Goal: Navigation & Orientation: Find specific page/section

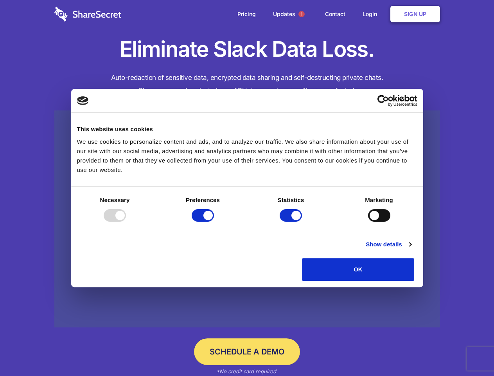
click at [126, 222] on div at bounding box center [115, 215] width 22 height 13
click at [214, 222] on input "Preferences" at bounding box center [203, 215] width 22 height 13
checkbox input "false"
click at [292, 222] on input "Statistics" at bounding box center [291, 215] width 22 height 13
checkbox input "false"
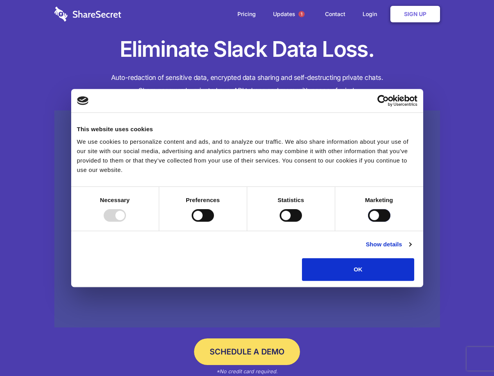
click at [368, 222] on input "Marketing" at bounding box center [379, 215] width 22 height 13
checkbox input "true"
click at [411, 249] on link "Show details" at bounding box center [388, 244] width 45 height 9
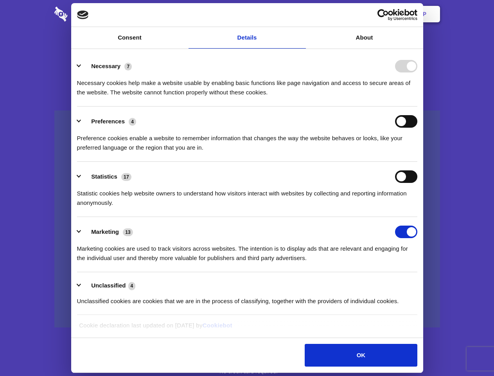
click at [418, 106] on li "Necessary 7 Necessary cookies help make a website usable by enabling basic func…" at bounding box center [247, 78] width 341 height 55
click at [301, 14] on span "1" at bounding box center [302, 14] width 6 height 6
